Goal: Task Accomplishment & Management: Complete application form

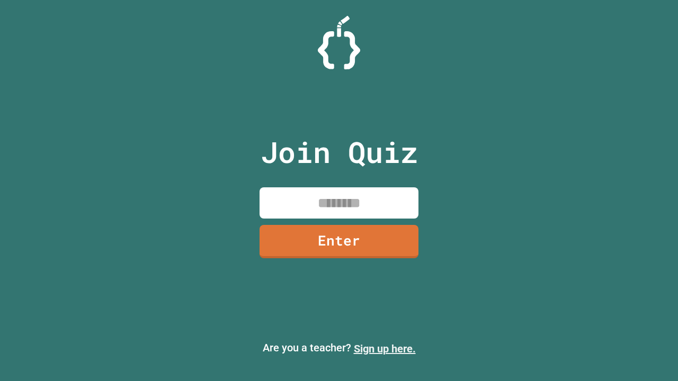
click at [384, 349] on link "Sign up here." at bounding box center [385, 349] width 62 height 13
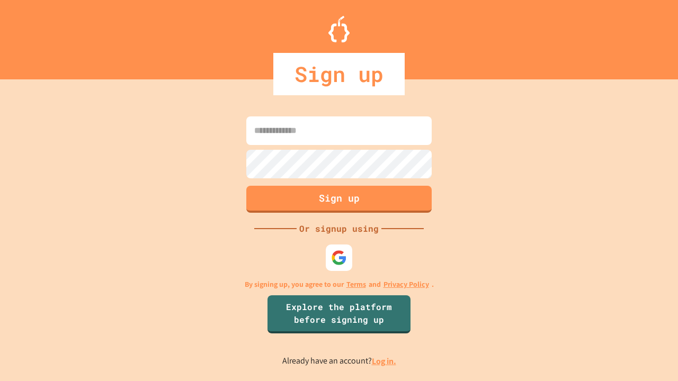
click at [384, 361] on link "Log in." at bounding box center [384, 361] width 24 height 11
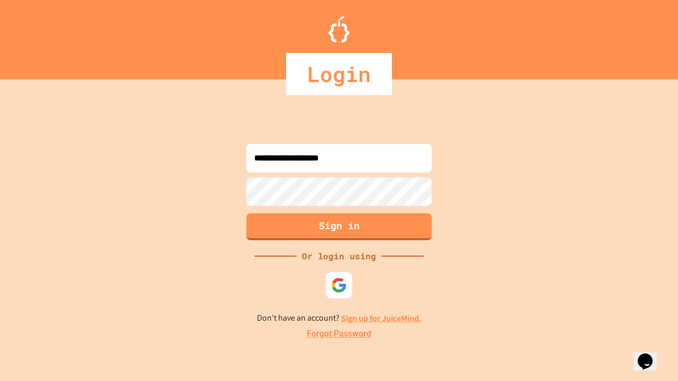
type input "**********"
